Goal: Information Seeking & Learning: Check status

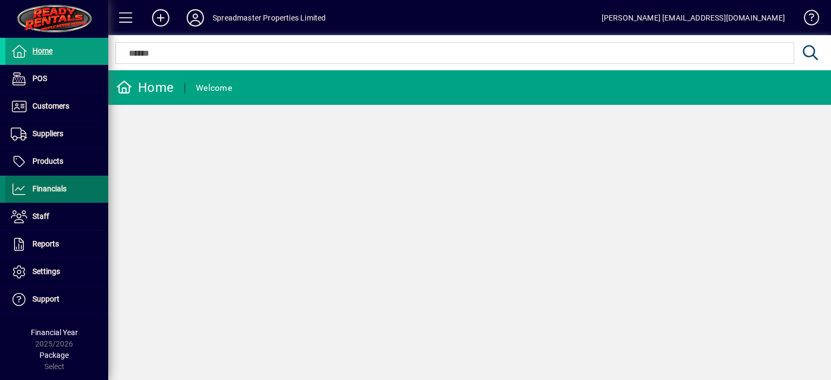
click at [49, 189] on span "Financials" at bounding box center [49, 188] width 34 height 9
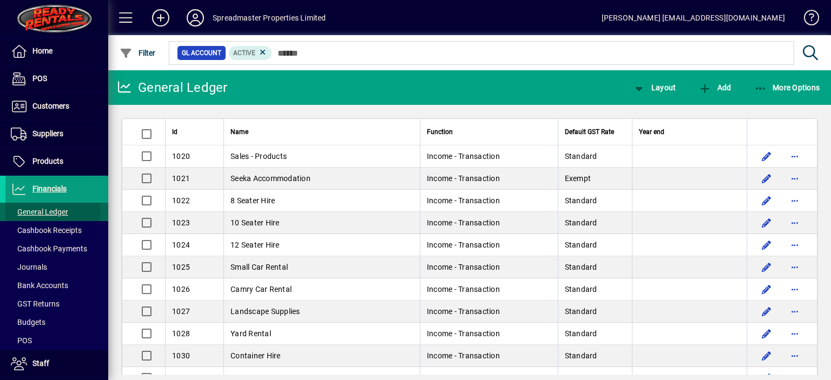
click at [49, 211] on span "General Ledger" at bounding box center [39, 212] width 57 height 9
click at [254, 129] on div at bounding box center [255, 130] width 2 height 2
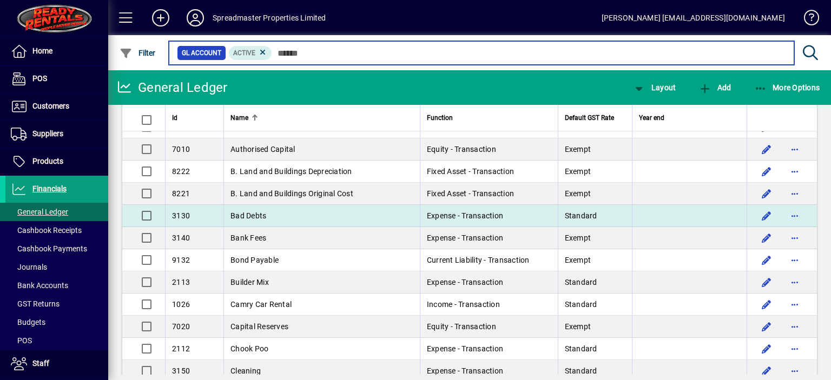
scroll to position [270, 0]
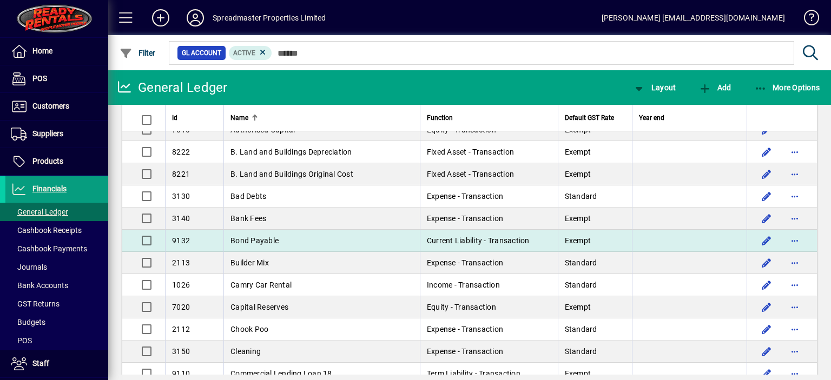
click at [262, 240] on span "Bond Payable" at bounding box center [254, 240] width 48 height 9
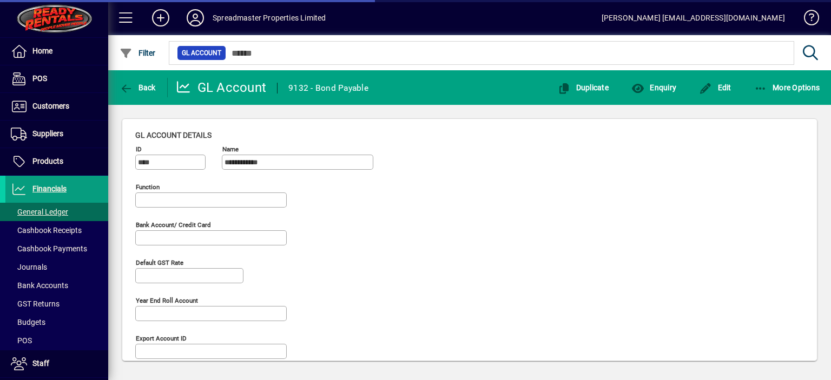
type input "**********"
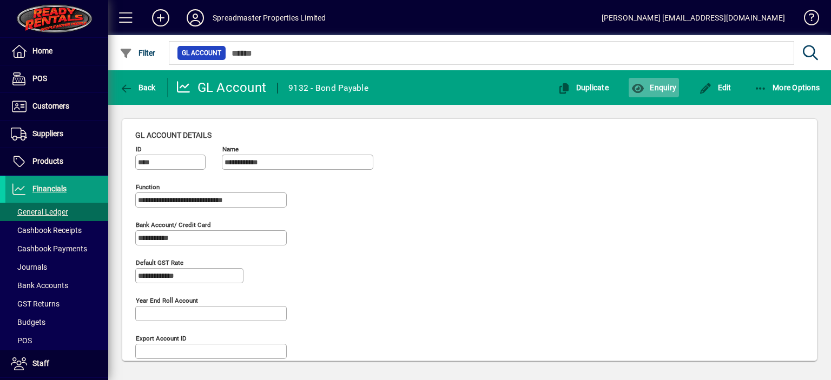
click at [664, 88] on span "Enquiry" at bounding box center [653, 87] width 45 height 9
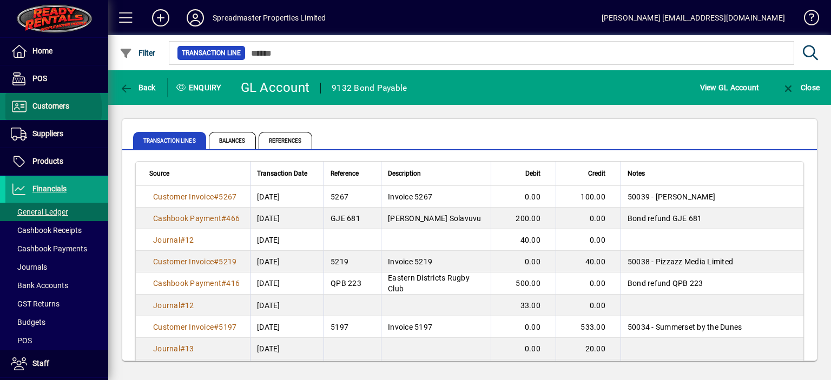
click at [51, 109] on span "Customers" at bounding box center [50, 106] width 37 height 9
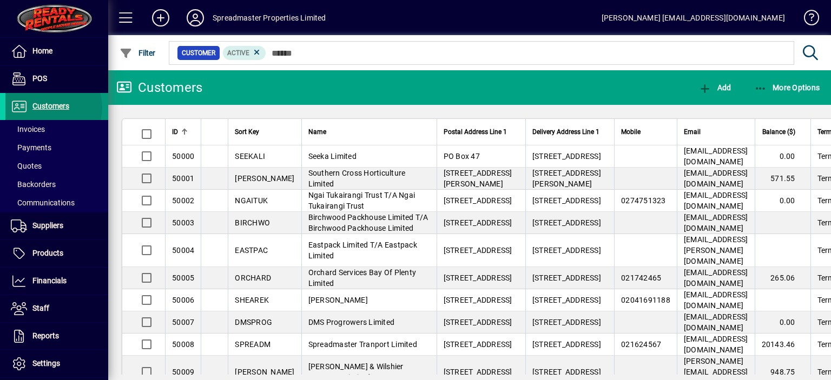
click at [48, 107] on span "Customers" at bounding box center [50, 106] width 37 height 9
click at [330, 130] on div at bounding box center [331, 130] width 3 height 3
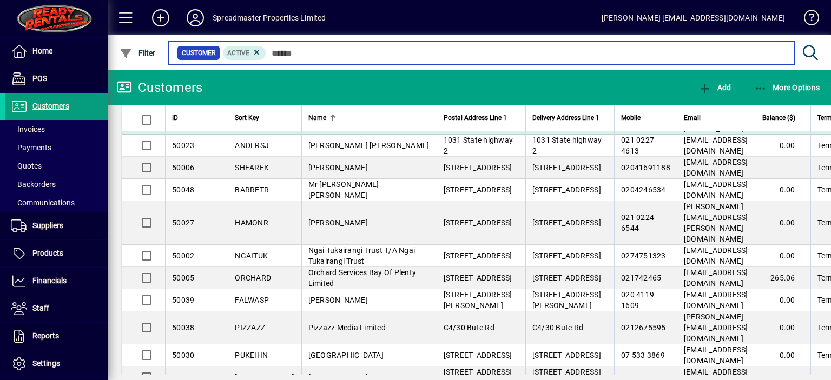
scroll to position [595, 0]
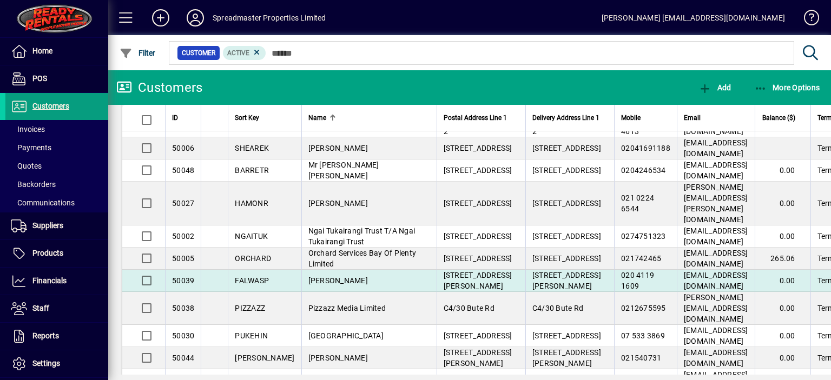
click at [318, 285] on span "[PERSON_NAME]" at bounding box center [337, 280] width 59 height 9
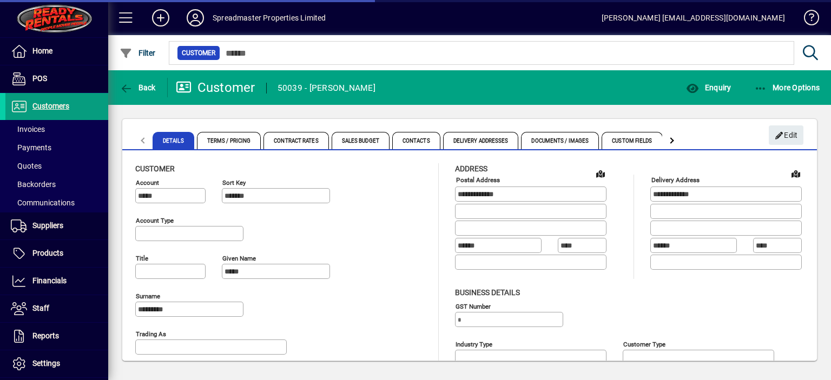
type input "**********"
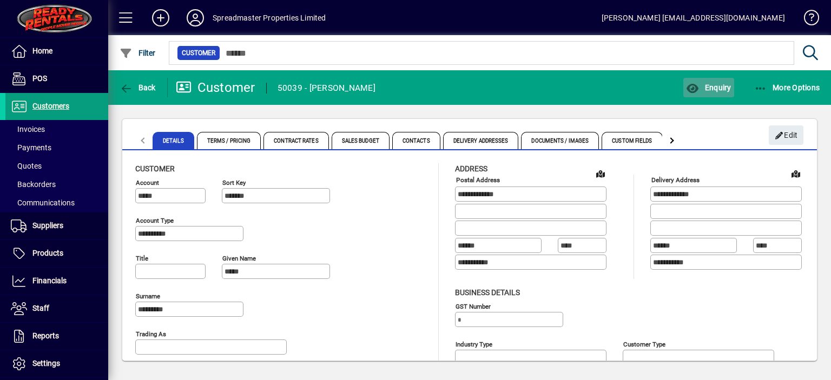
click at [716, 88] on span "Enquiry" at bounding box center [708, 87] width 45 height 9
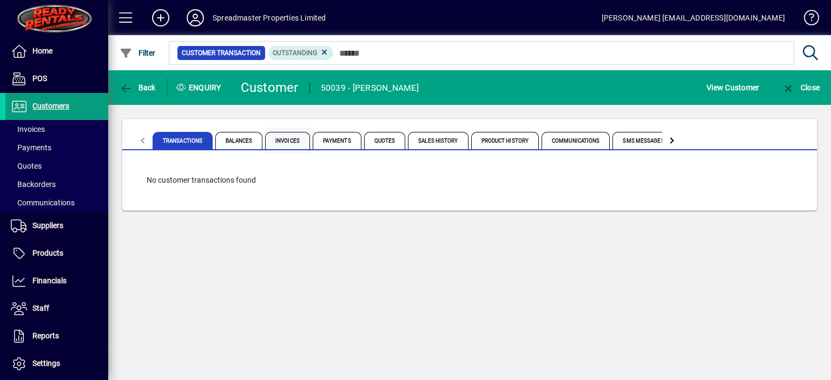
click at [287, 139] on span "Invoices" at bounding box center [287, 140] width 45 height 17
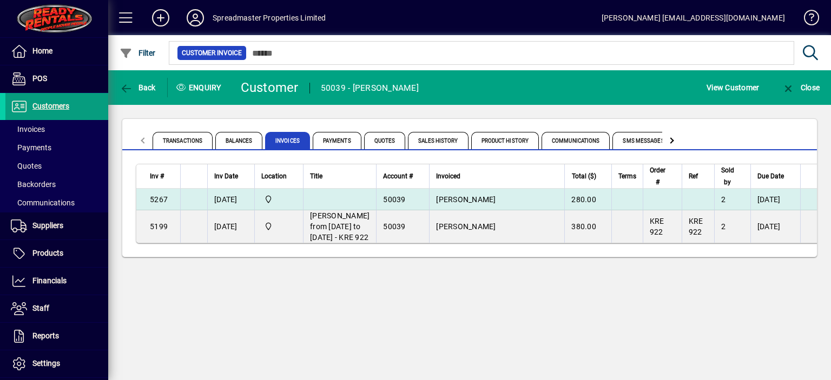
click at [450, 197] on span "[PERSON_NAME]" at bounding box center [465, 199] width 59 height 9
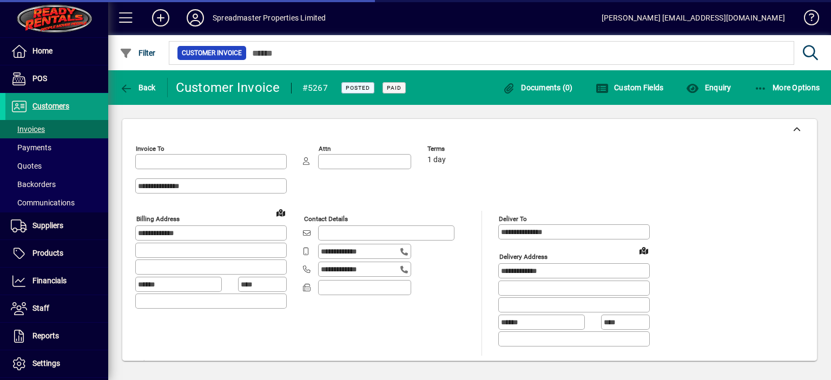
type input "**********"
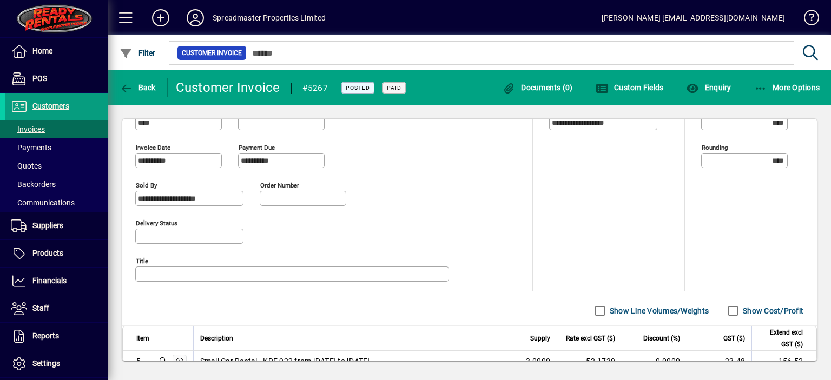
scroll to position [525, 0]
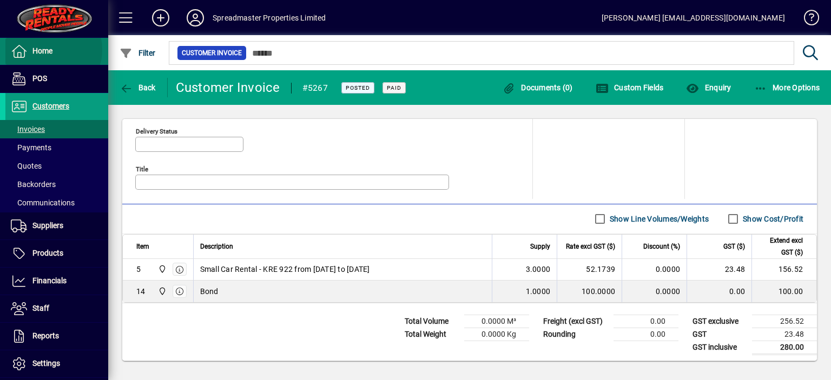
click at [48, 50] on span "Home" at bounding box center [42, 51] width 20 height 9
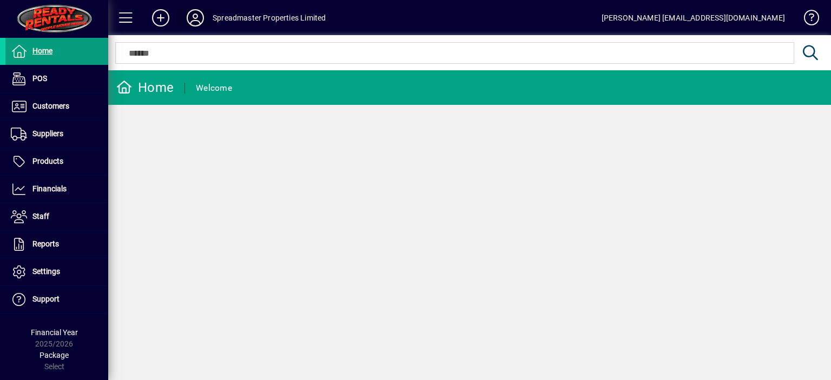
click at [197, 18] on icon at bounding box center [195, 17] width 22 height 17
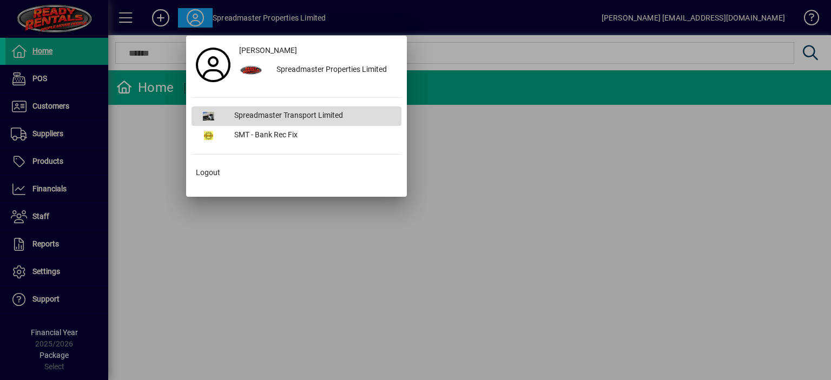
click at [292, 113] on div "Spreadmaster Transport Limited" at bounding box center [314, 116] width 176 height 19
